Goal: Information Seeking & Learning: Learn about a topic

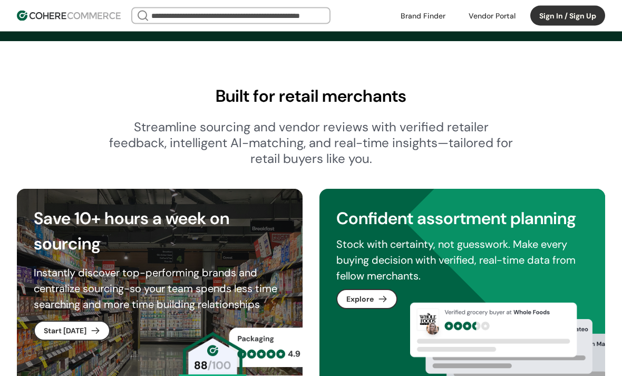
scroll to position [364, 0]
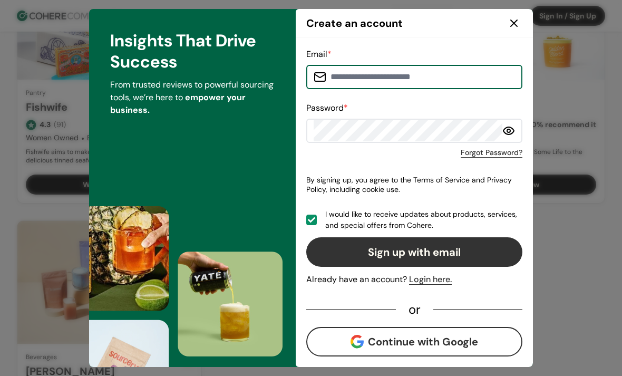
scroll to position [210, 0]
click at [517, 26] on icon at bounding box center [514, 23] width 6 height 6
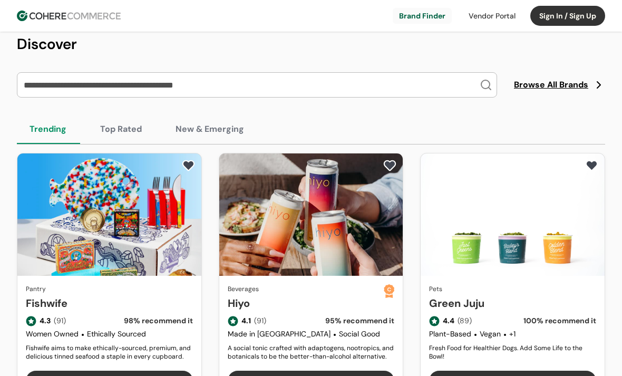
scroll to position [0, 0]
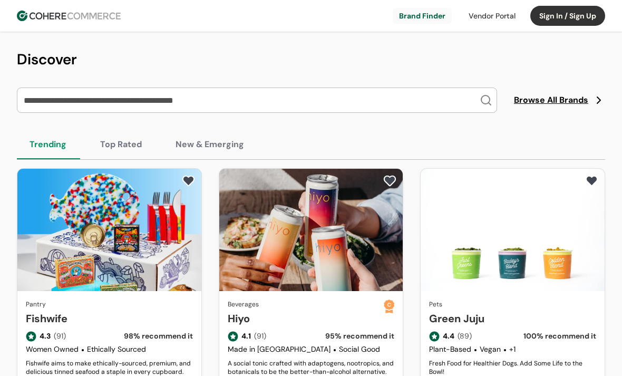
click at [124, 149] on button "Top Rated" at bounding box center [121, 145] width 67 height 30
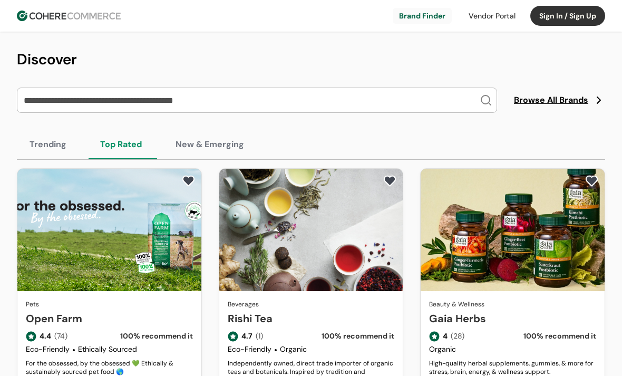
click at [208, 154] on button "New & Emerging" at bounding box center [210, 145] width 94 height 30
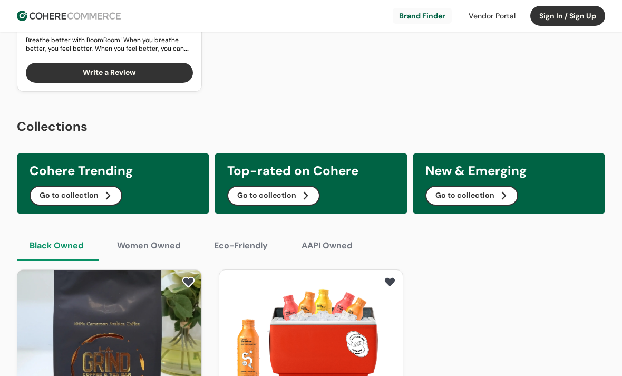
scroll to position [589, 0]
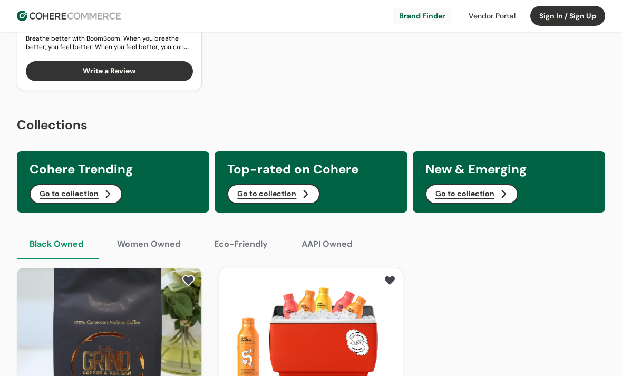
click at [491, 199] on button "Go to collection" at bounding box center [472, 194] width 93 height 20
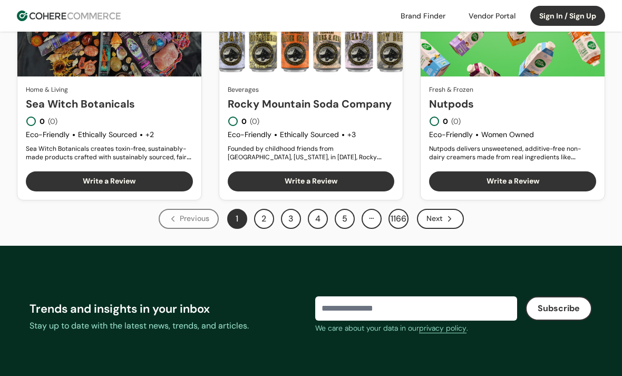
scroll to position [985, 0]
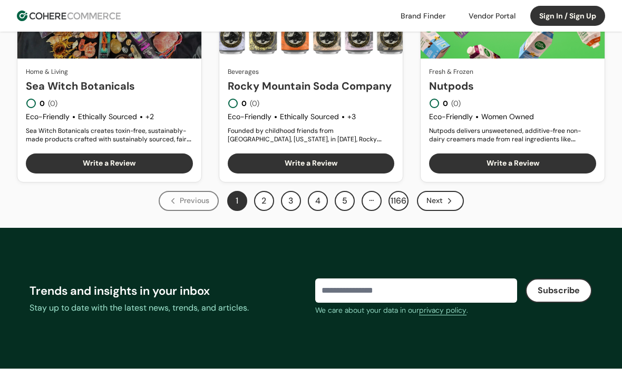
click at [460, 202] on div "Next" at bounding box center [440, 201] width 47 height 20
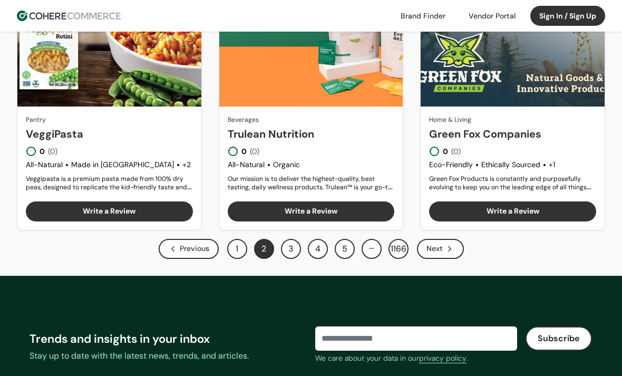
scroll to position [938, 0]
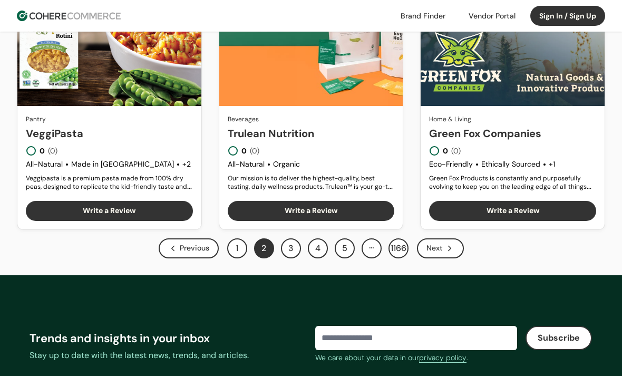
click at [447, 248] on icon "Next" at bounding box center [449, 248] width 9 height 9
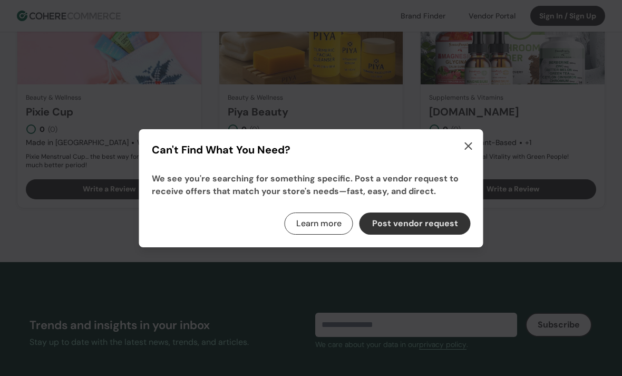
scroll to position [959, 0]
click at [474, 152] on icon "button" at bounding box center [468, 146] width 13 height 13
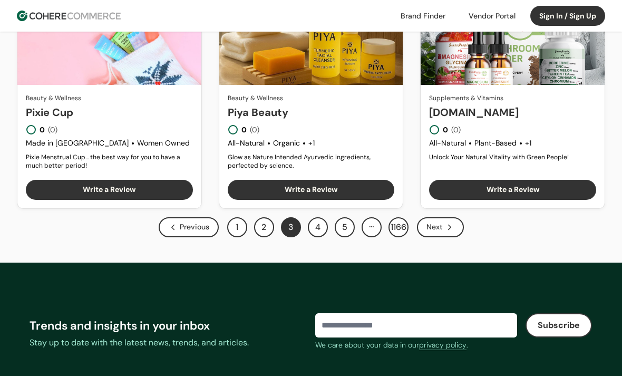
click at [462, 224] on div "Next" at bounding box center [440, 227] width 47 height 20
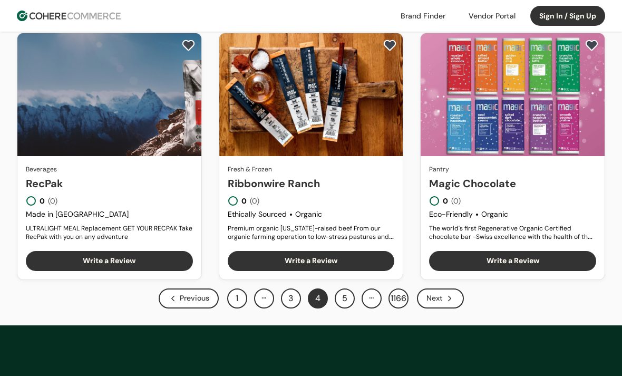
scroll to position [887, 0]
click at [453, 296] on icon "Next" at bounding box center [449, 298] width 9 height 9
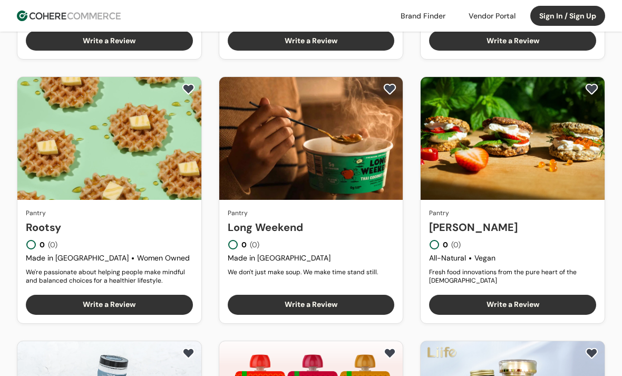
scroll to position [319, 0]
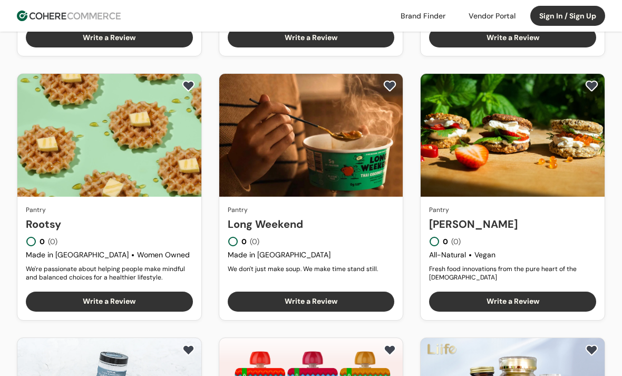
click at [378, 216] on link "Long Weekend" at bounding box center [311, 224] width 167 height 16
